Goal: Task Accomplishment & Management: Manage account settings

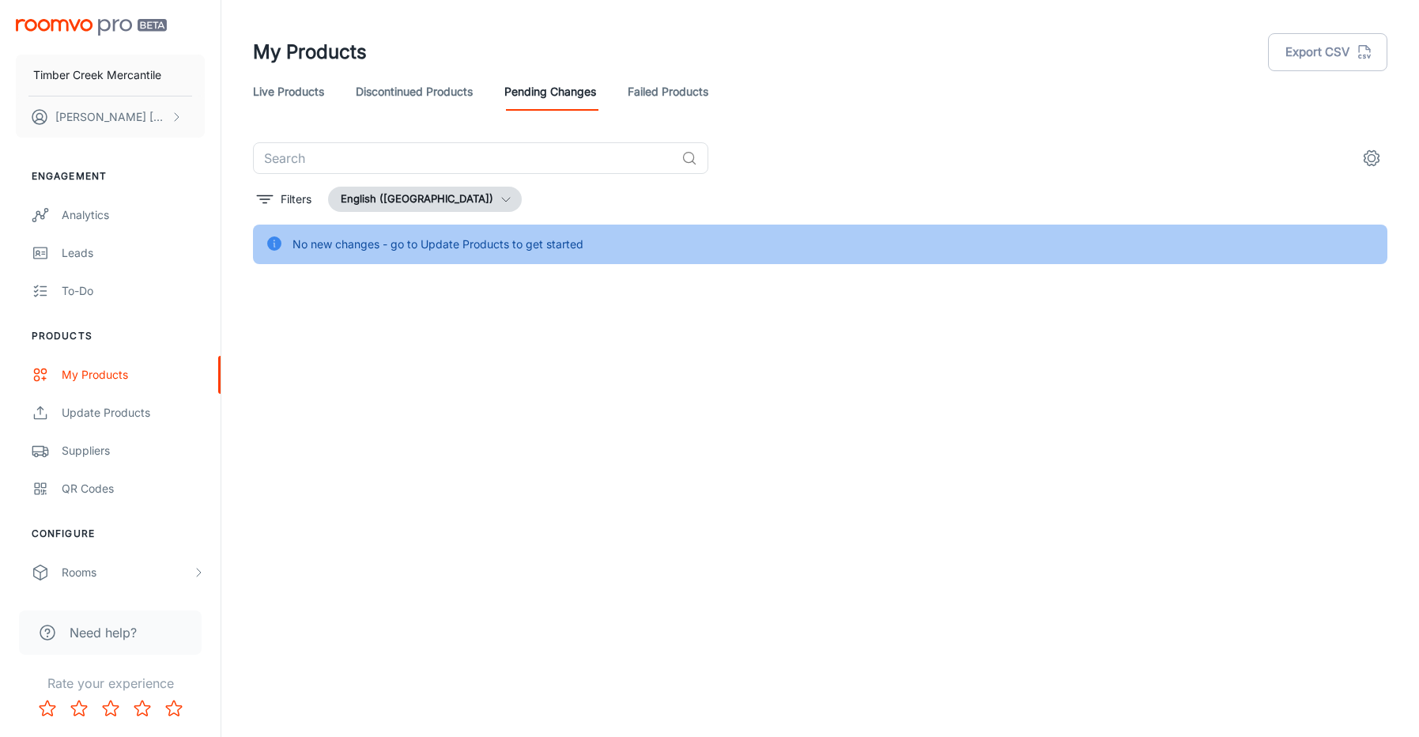
scroll to position [198, 0]
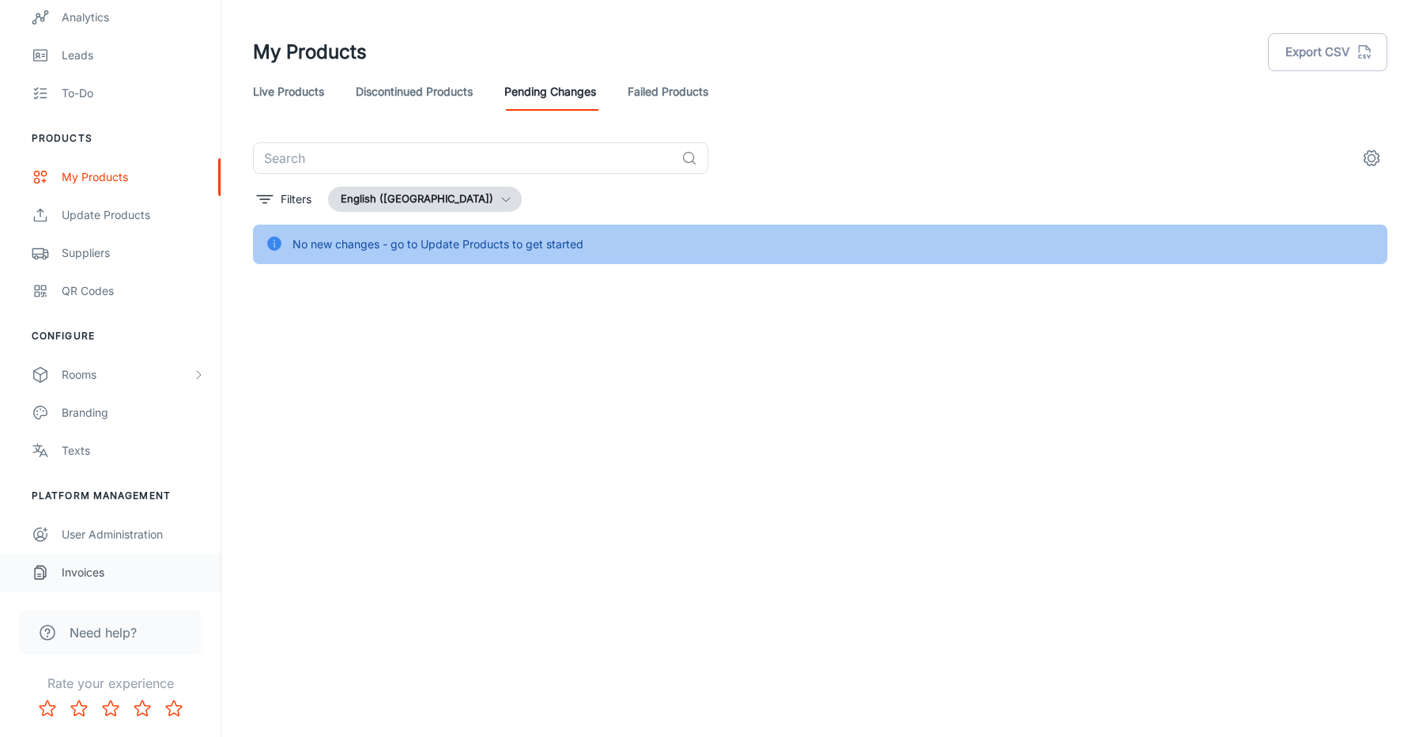
click at [90, 575] on div "Invoices" at bounding box center [133, 572] width 143 height 17
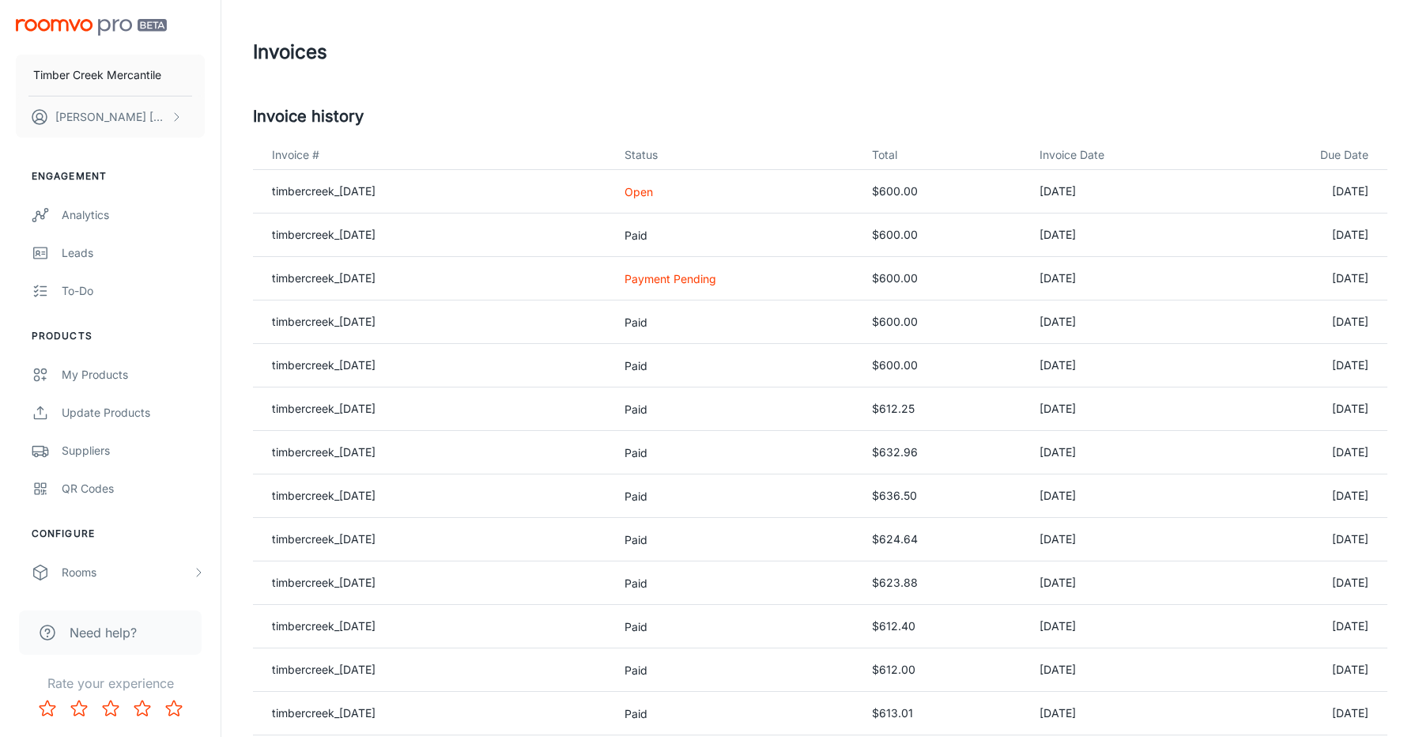
drag, startPoint x: 670, startPoint y: 282, endPoint x: 571, endPoint y: 281, distance: 98.8
click at [664, 282] on p "Payment Pending" at bounding box center [735, 278] width 223 height 17
click at [375, 283] on link "timbercreek_[DATE]" at bounding box center [324, 277] width 104 height 13
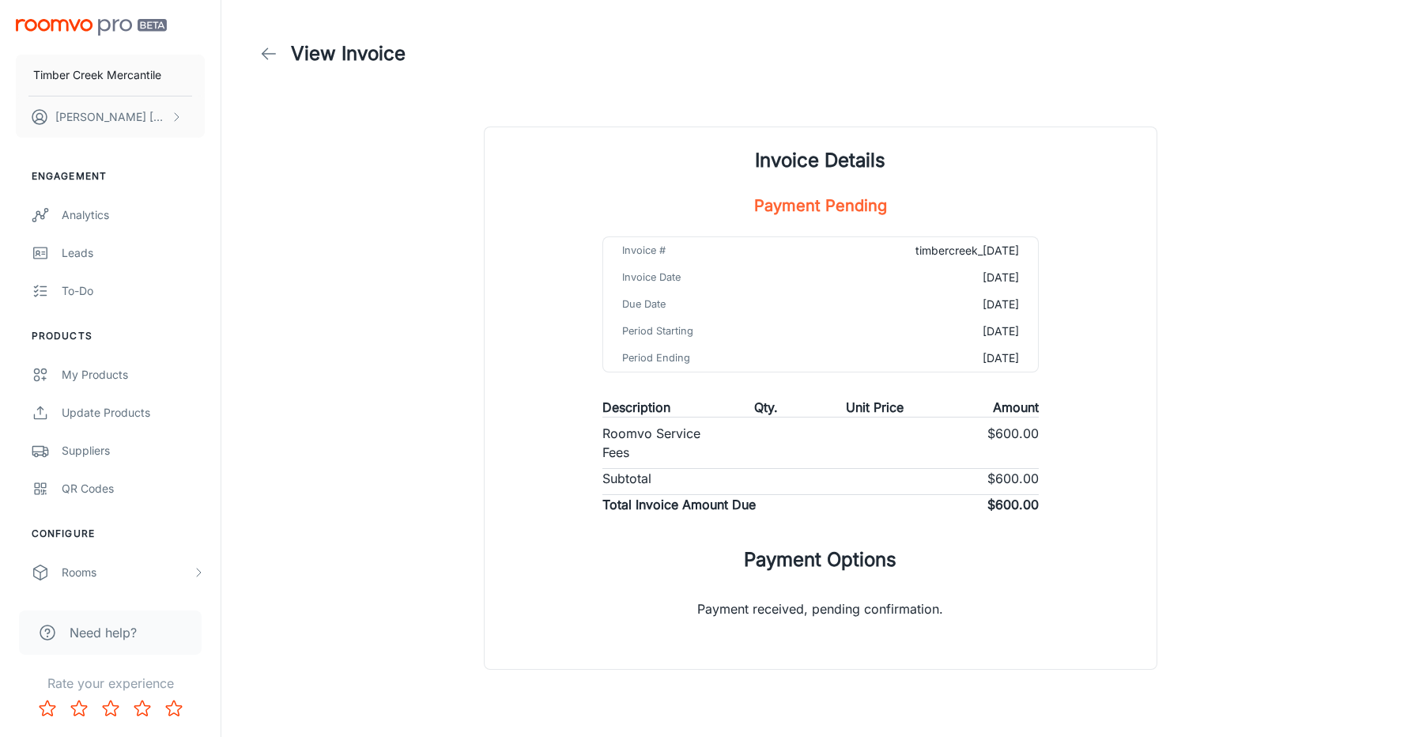
click at [272, 49] on icon at bounding box center [268, 53] width 19 height 19
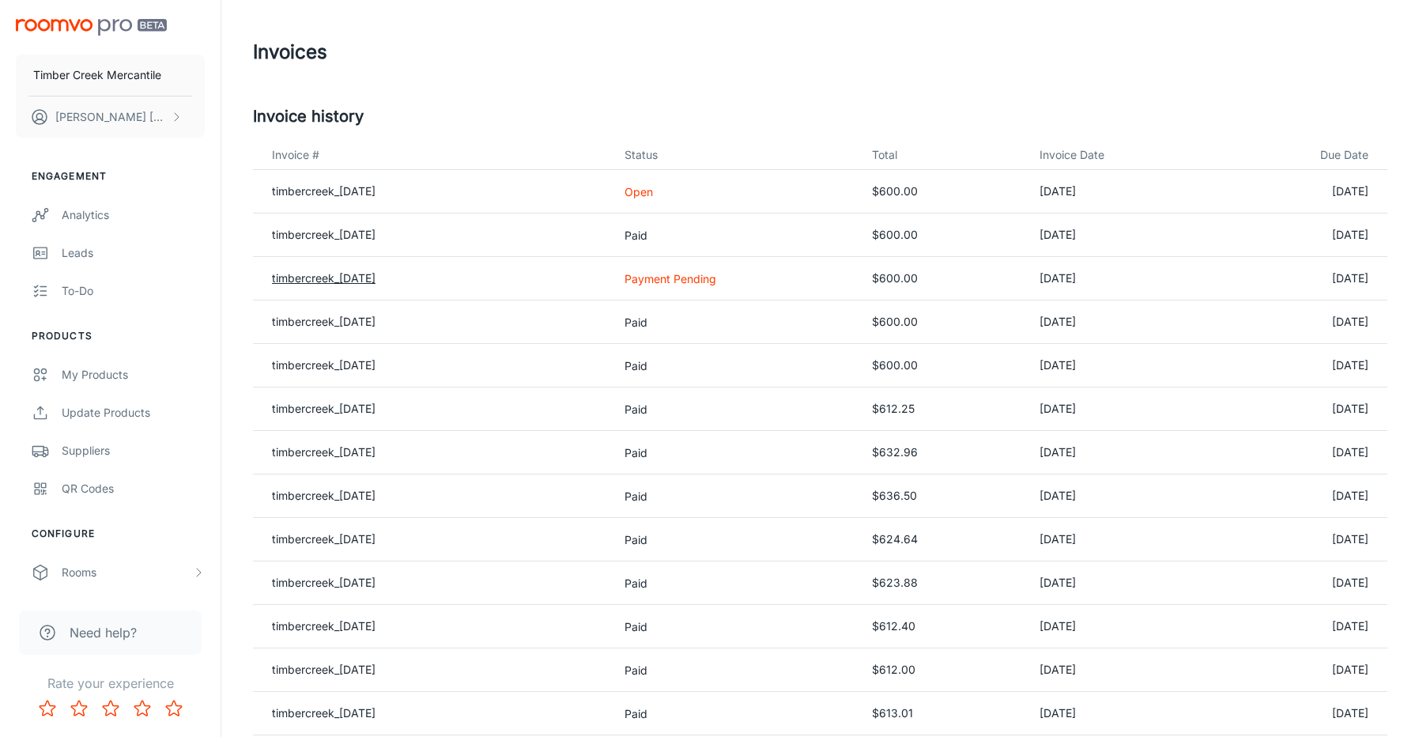
click at [308, 277] on link "timbercreek_[DATE]" at bounding box center [324, 277] width 104 height 13
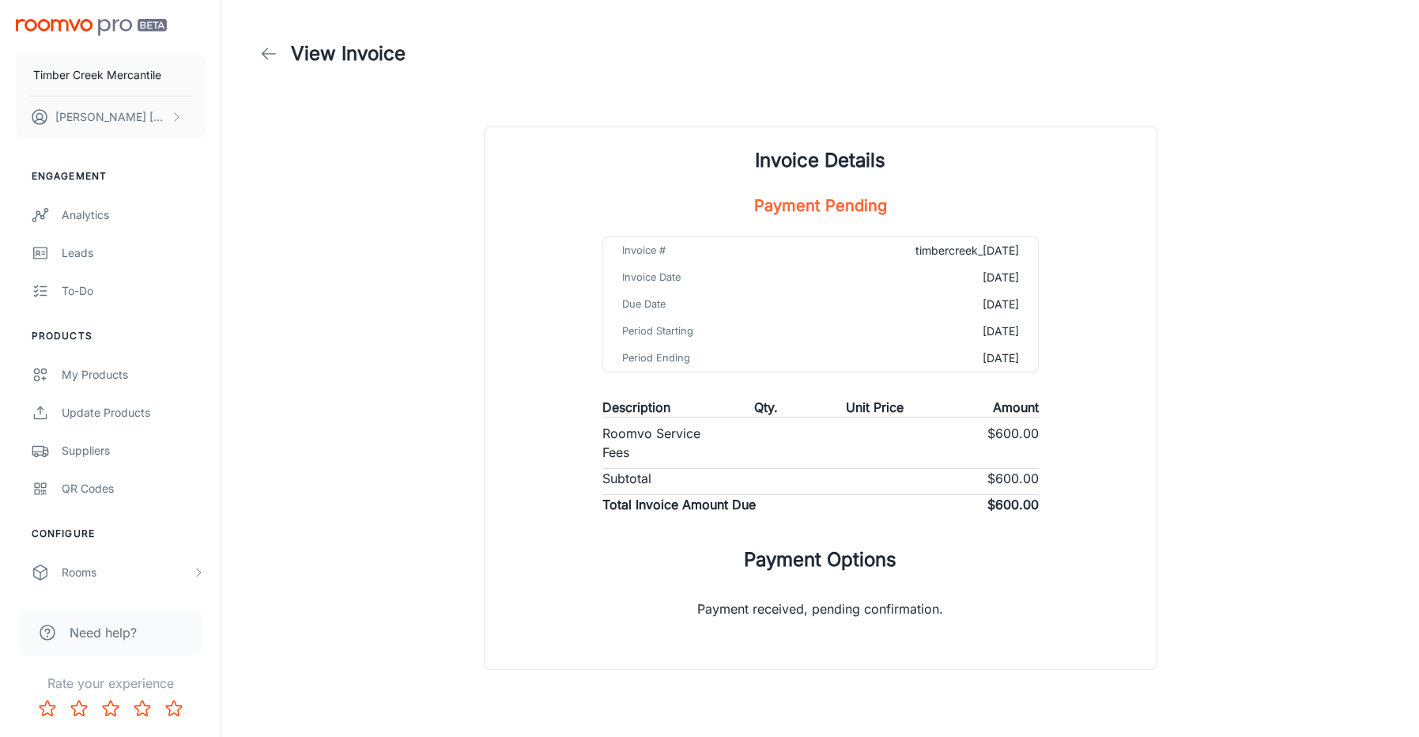
scroll to position [34, 0]
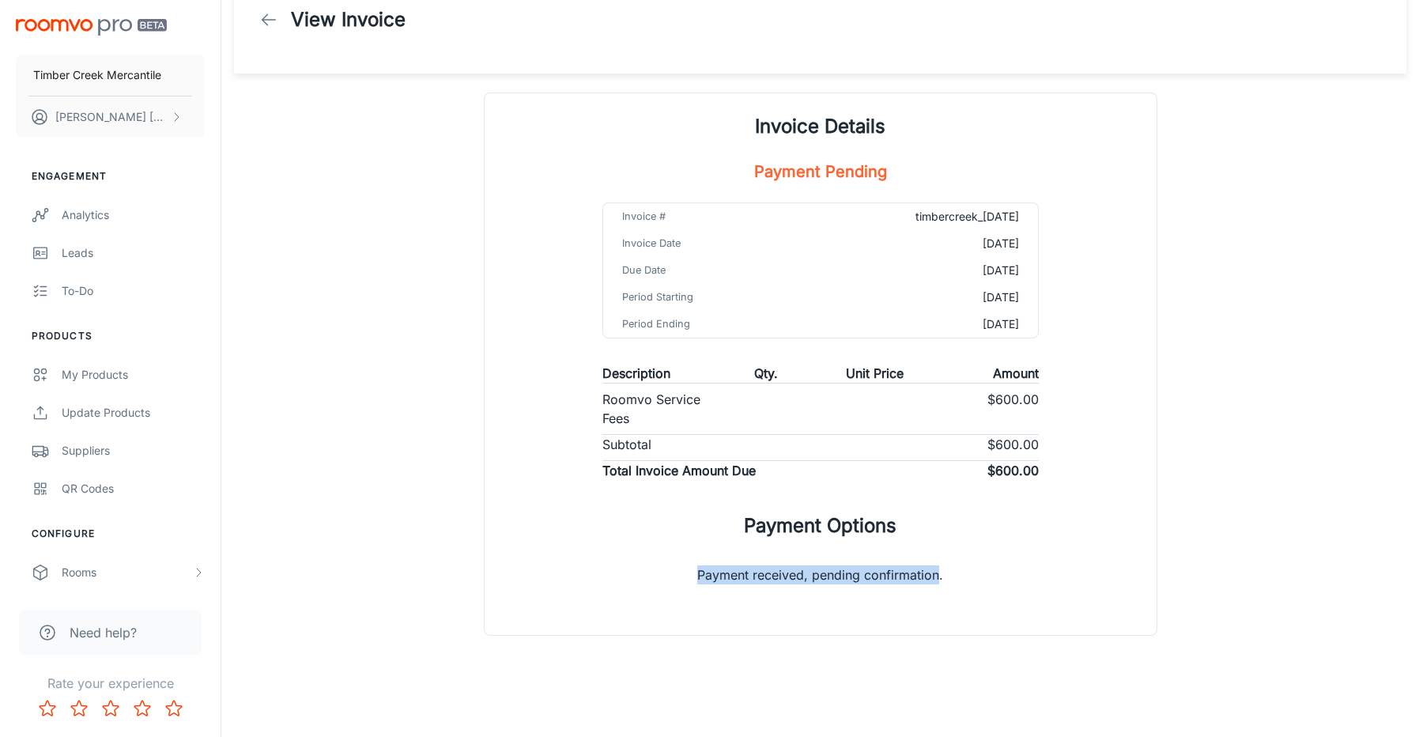
drag, startPoint x: 937, startPoint y: 571, endPoint x: 717, endPoint y: 575, distance: 219.8
click at [696, 576] on p "Payment received, pending confirmation." at bounding box center [820, 568] width 296 height 57
copy p "Payment received, pending confirmation"
click at [77, 213] on div "Analytics" at bounding box center [133, 214] width 143 height 17
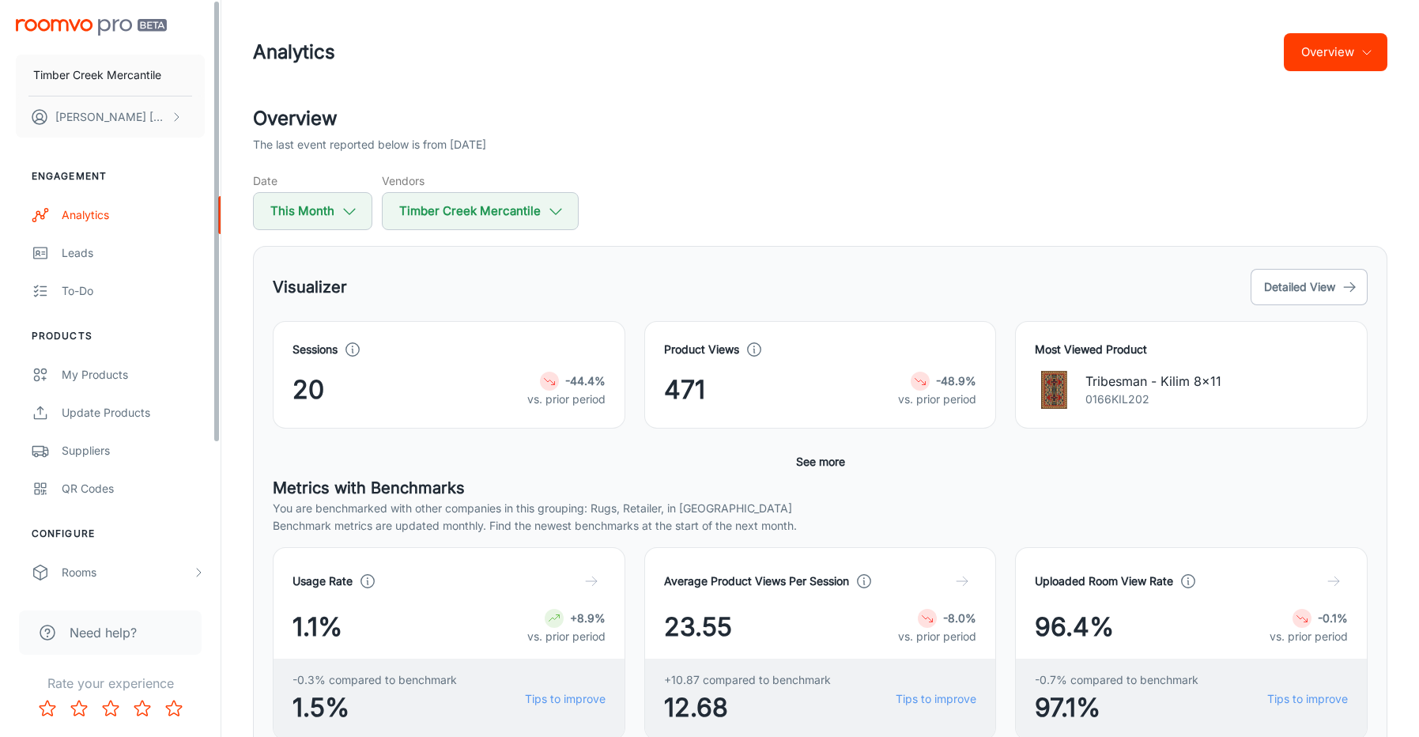
scroll to position [198, 0]
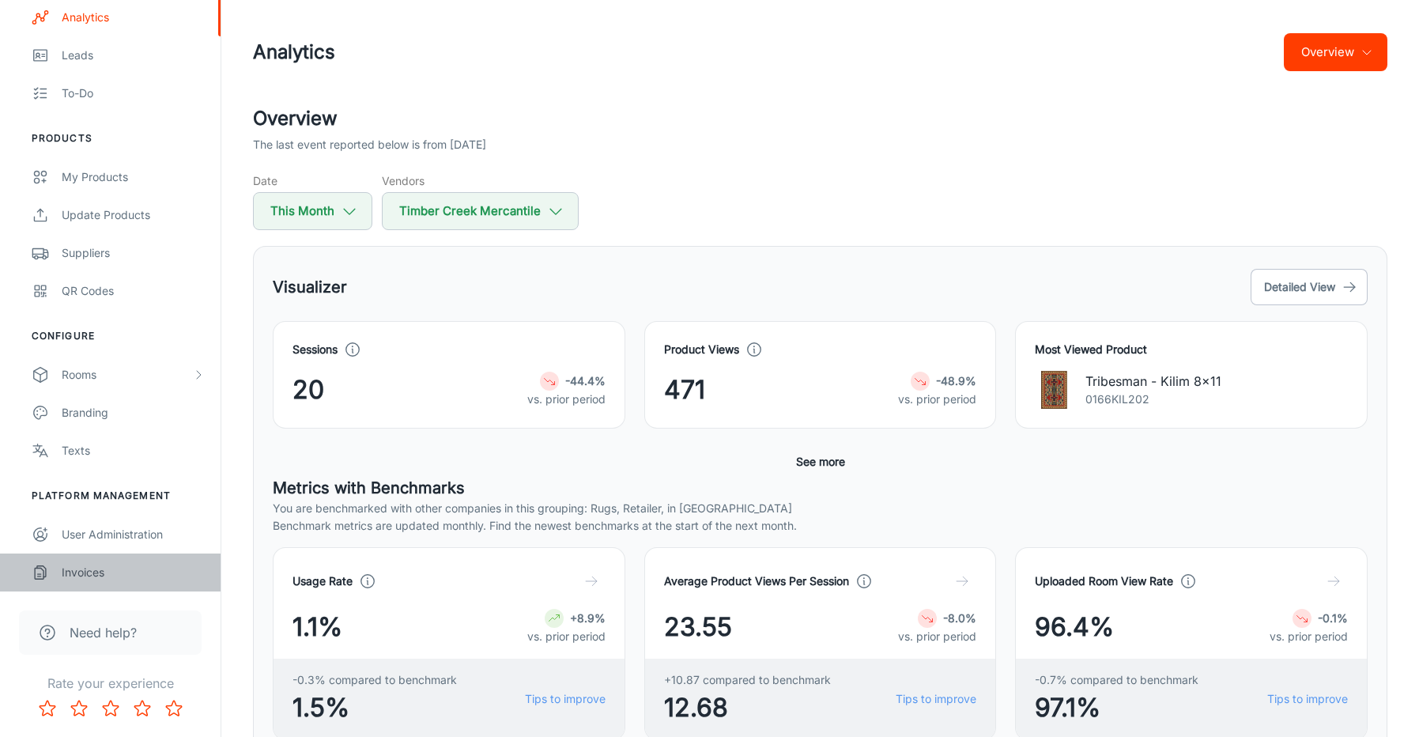
click at [72, 575] on div "Invoices" at bounding box center [133, 572] width 143 height 17
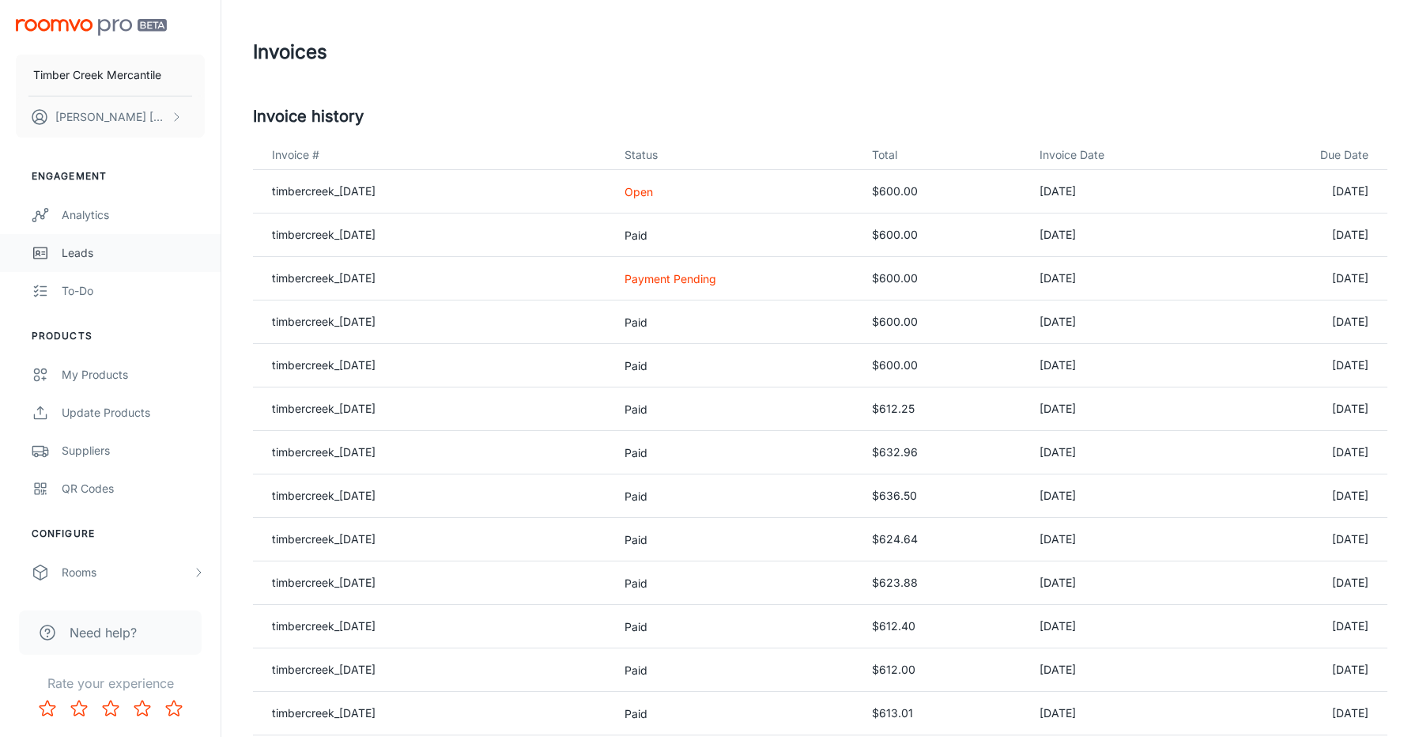
scroll to position [2, 0]
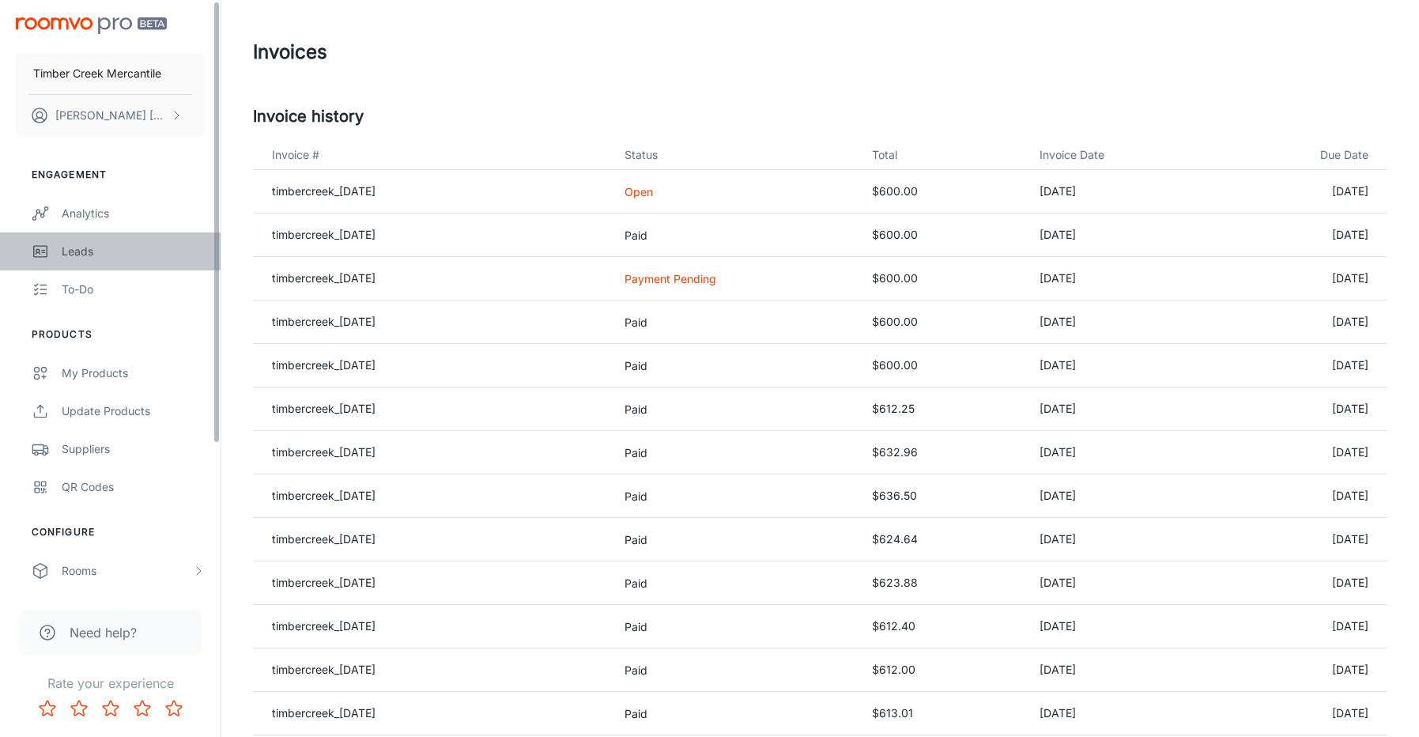
click at [55, 255] on link "Leads" at bounding box center [110, 251] width 221 height 38
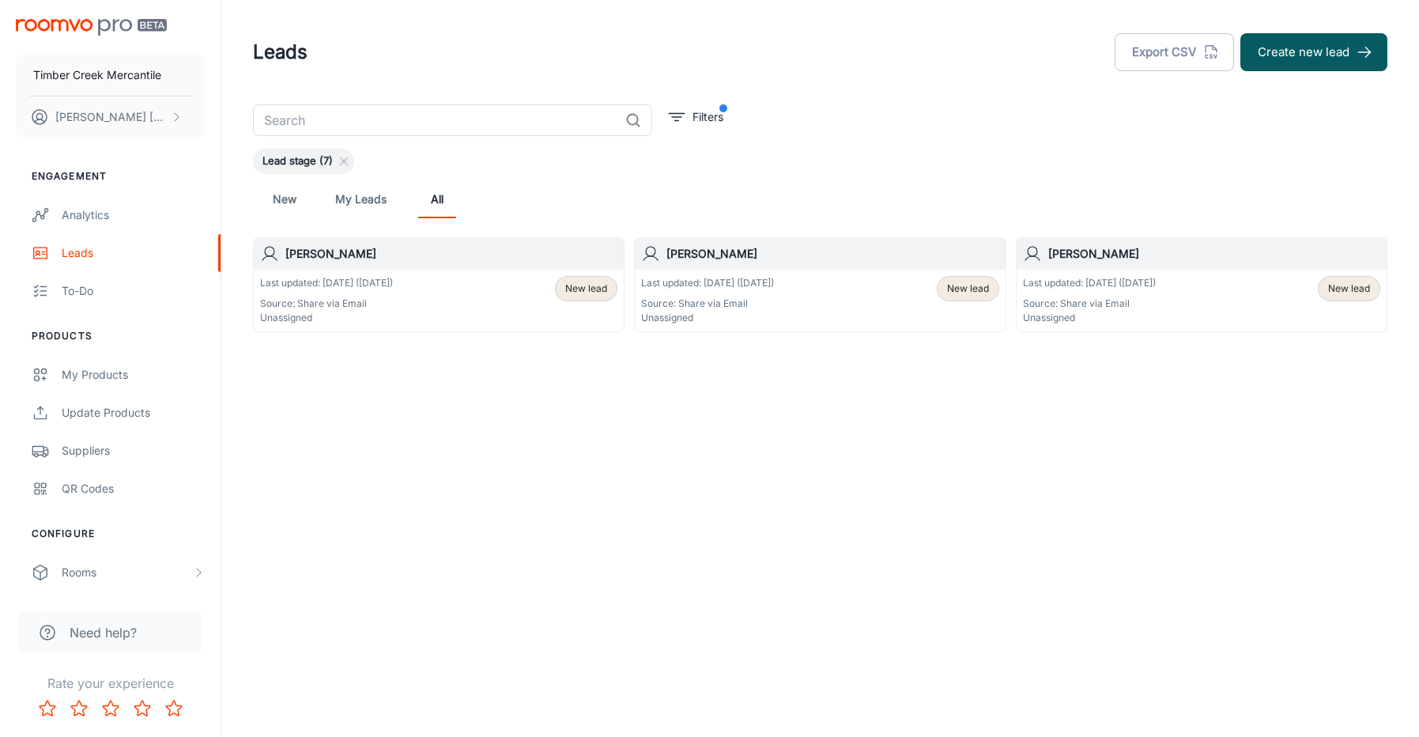
click at [1113, 249] on h6 "[PERSON_NAME]" at bounding box center [1214, 253] width 332 height 17
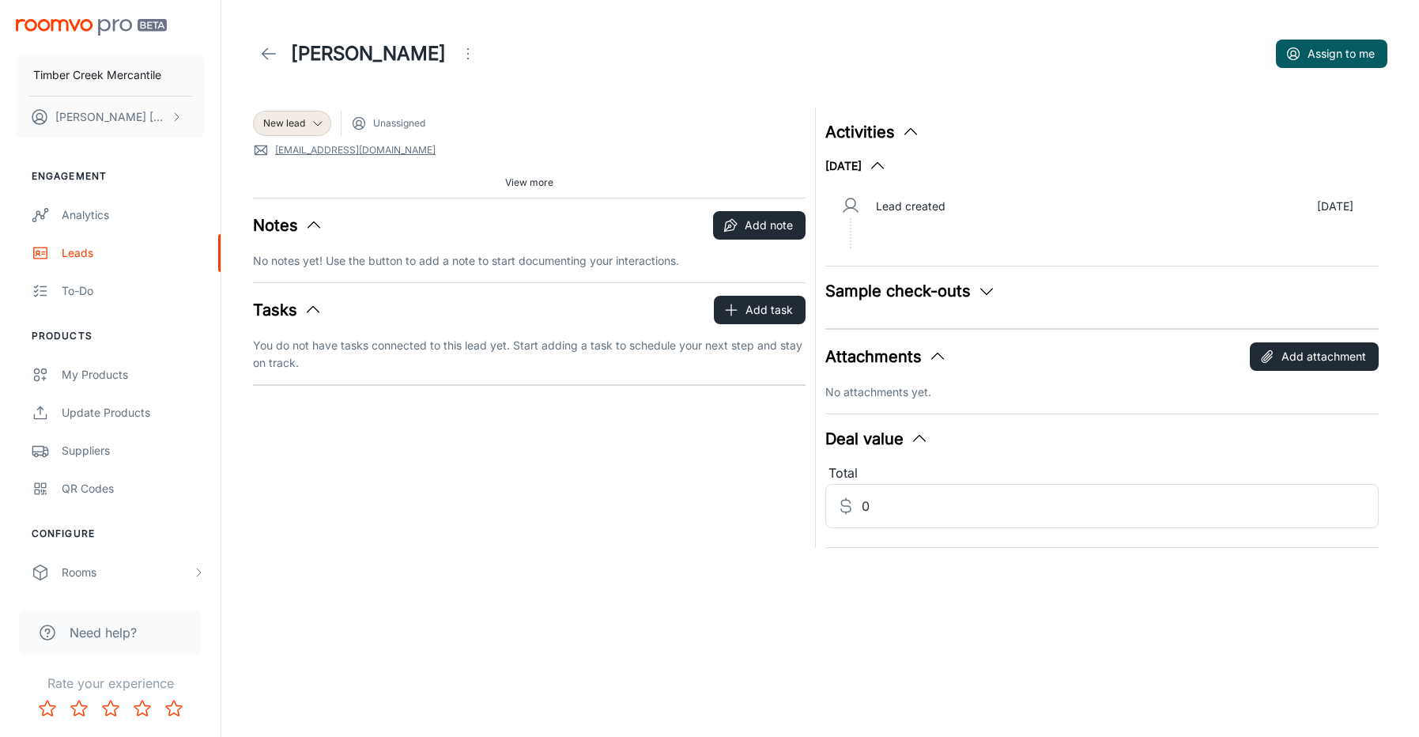
click at [262, 48] on icon at bounding box center [268, 53] width 19 height 19
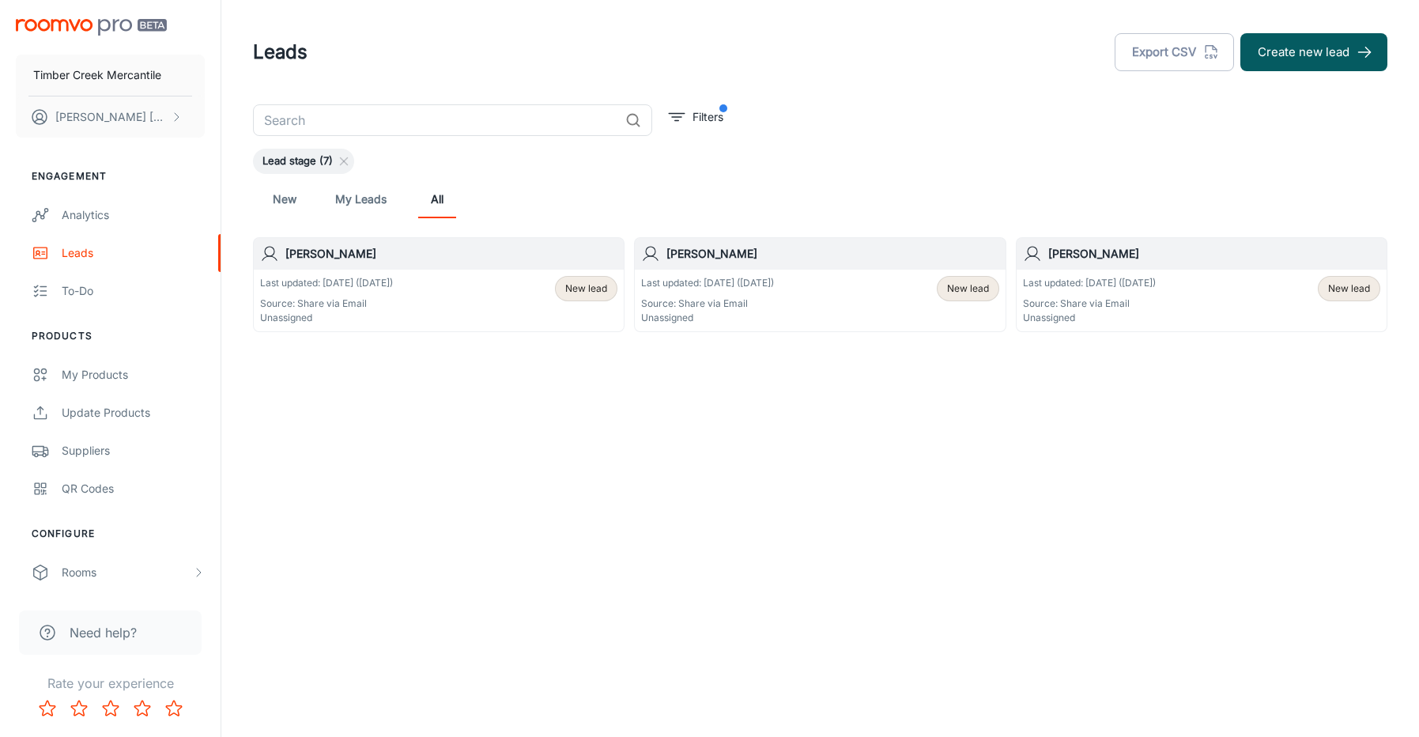
click at [363, 283] on p "Last updated: [DATE] ([DATE])" at bounding box center [326, 283] width 133 height 14
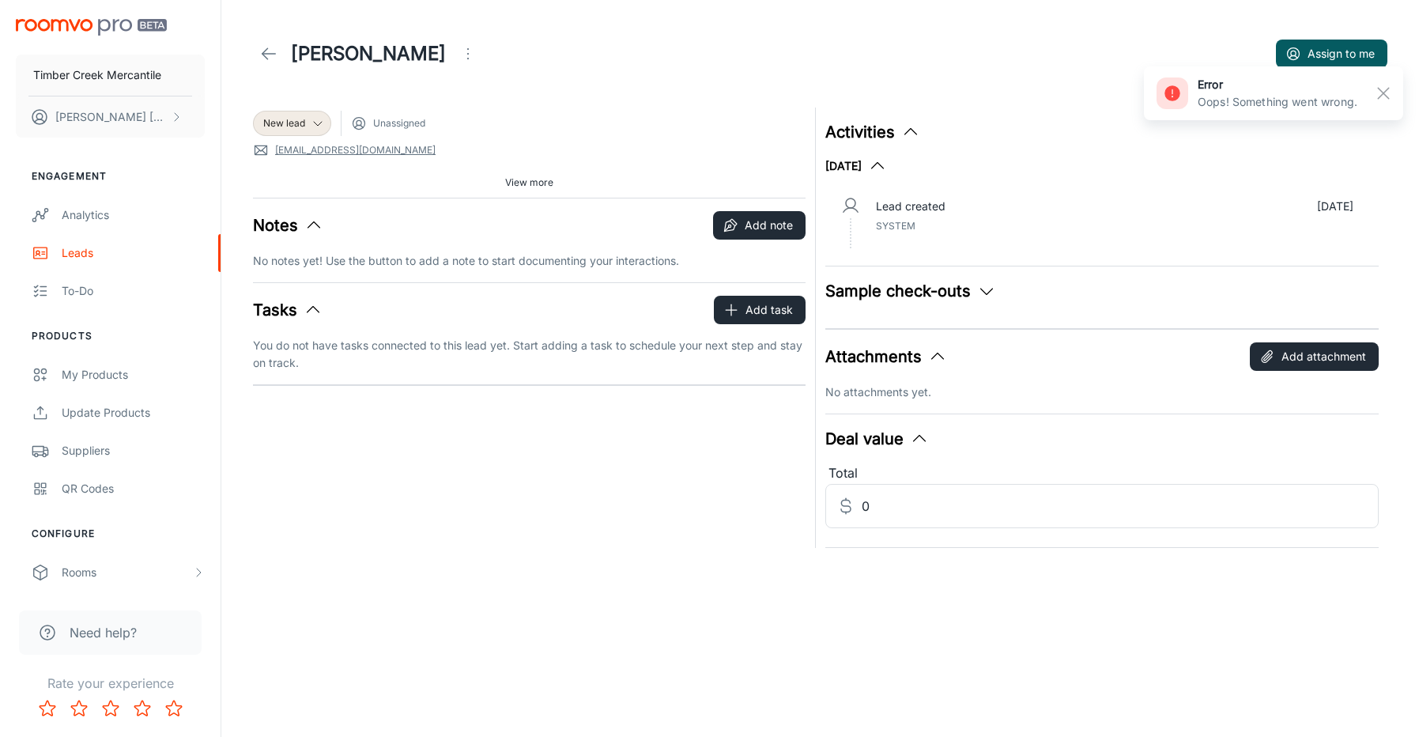
click at [266, 49] on polyline at bounding box center [265, 53] width 6 height 11
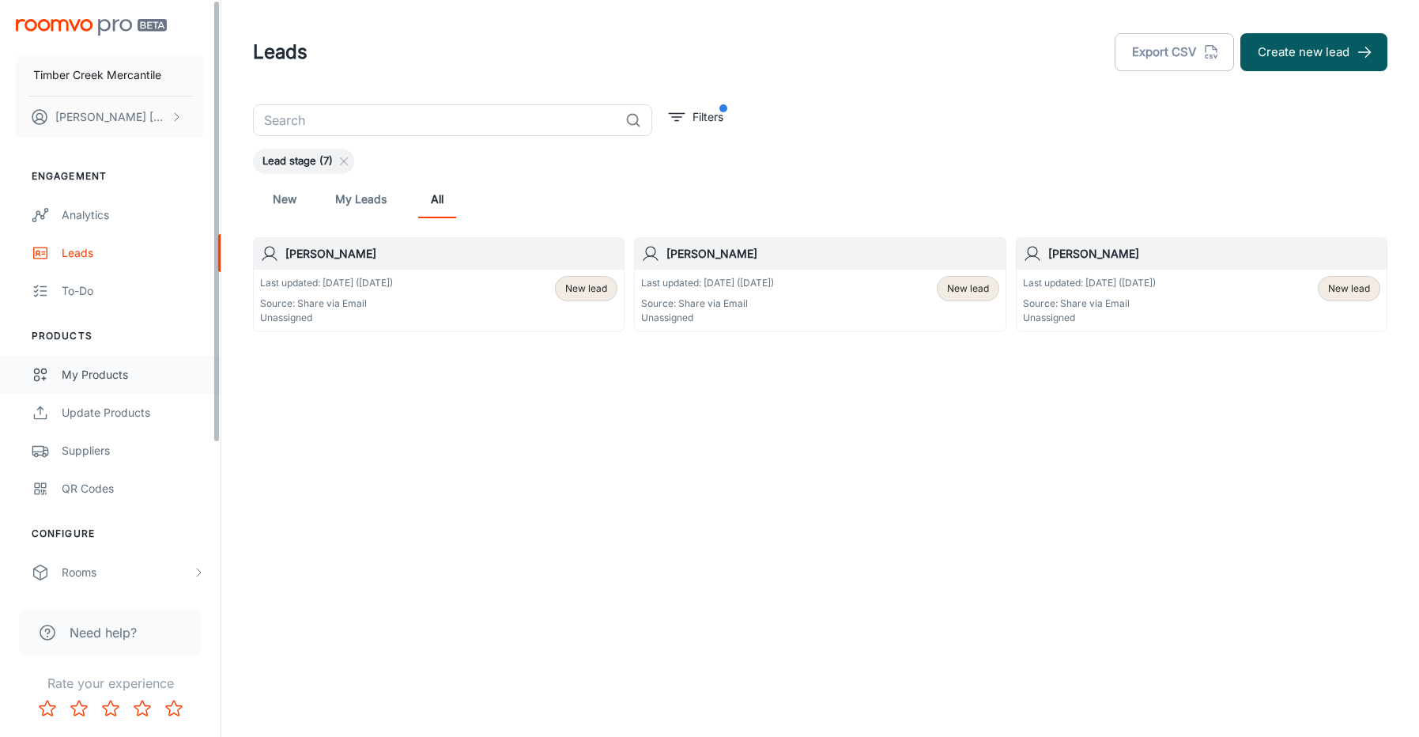
click at [96, 364] on link "My Products" at bounding box center [110, 375] width 221 height 38
